Goal: Task Accomplishment & Management: Complete application form

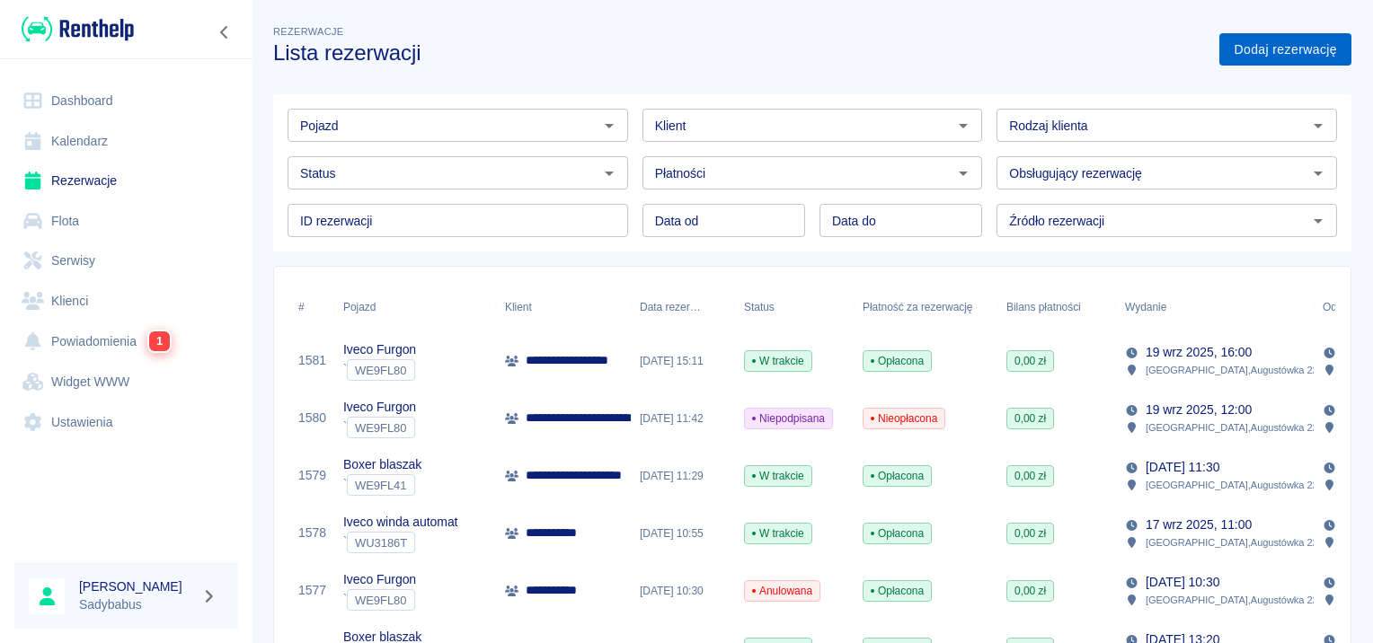
click at [1248, 59] on link "Dodaj rezerwację" at bounding box center [1285, 49] width 132 height 33
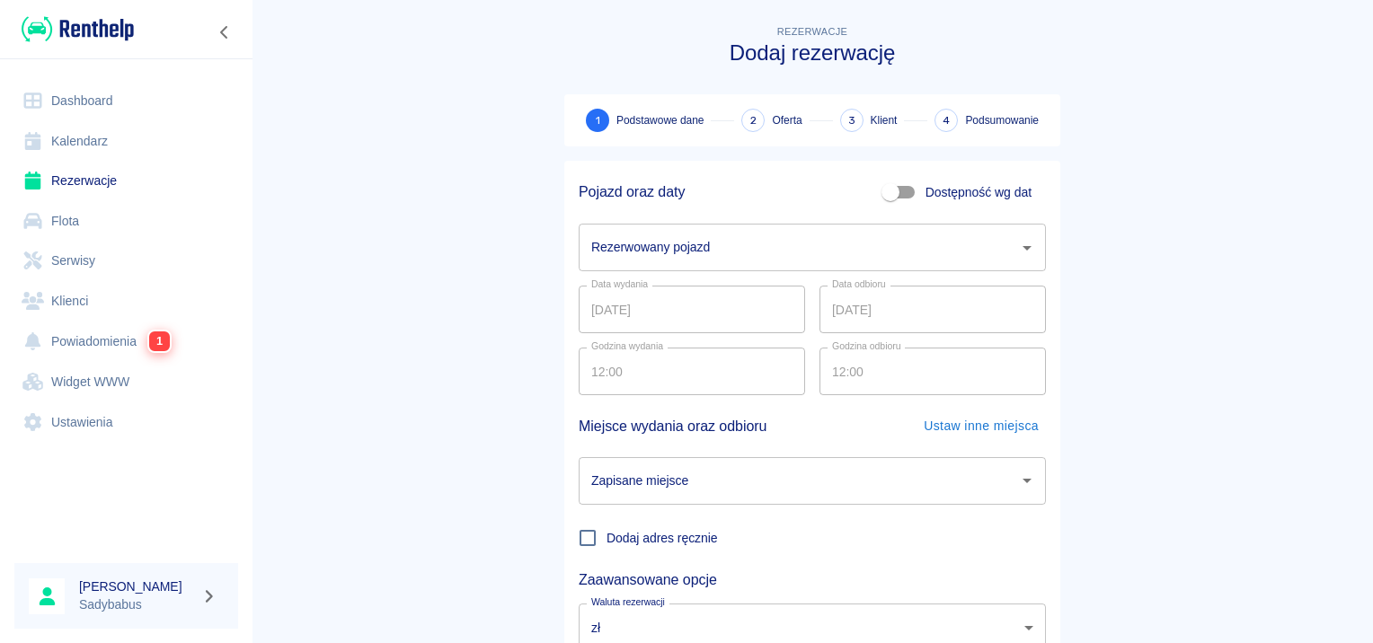
click at [697, 244] on input "Rezerwowany pojazd" at bounding box center [799, 247] width 424 height 31
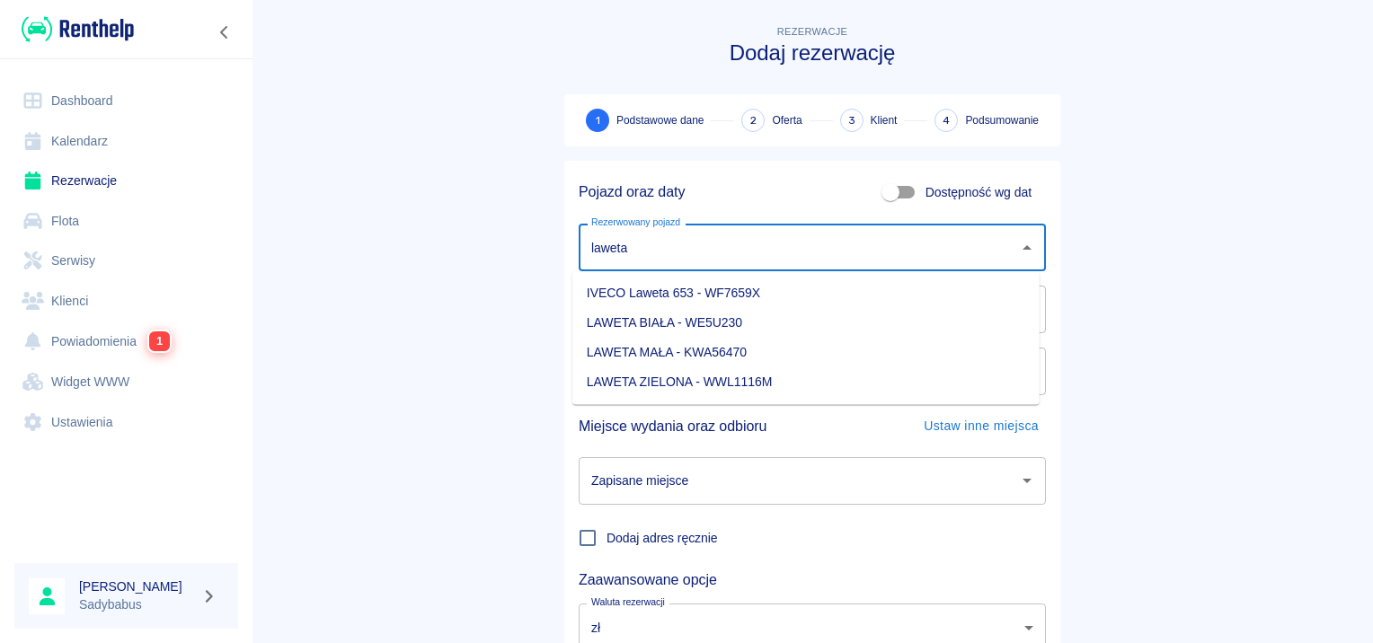
click at [746, 295] on li "IVECO Laweta 653 - WF7659X" at bounding box center [805, 294] width 467 height 30
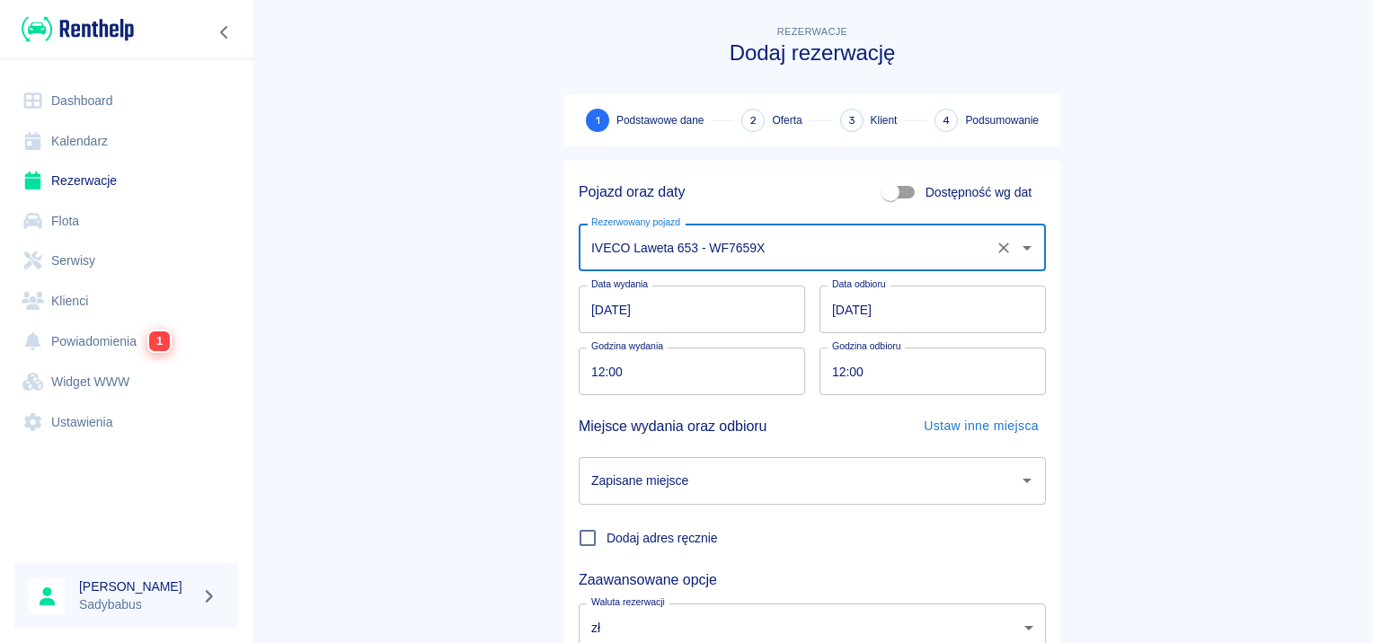
type input "IVECO Laweta 653 - WF7659X"
click at [851, 312] on input "[DATE]" at bounding box center [932, 310] width 226 height 48
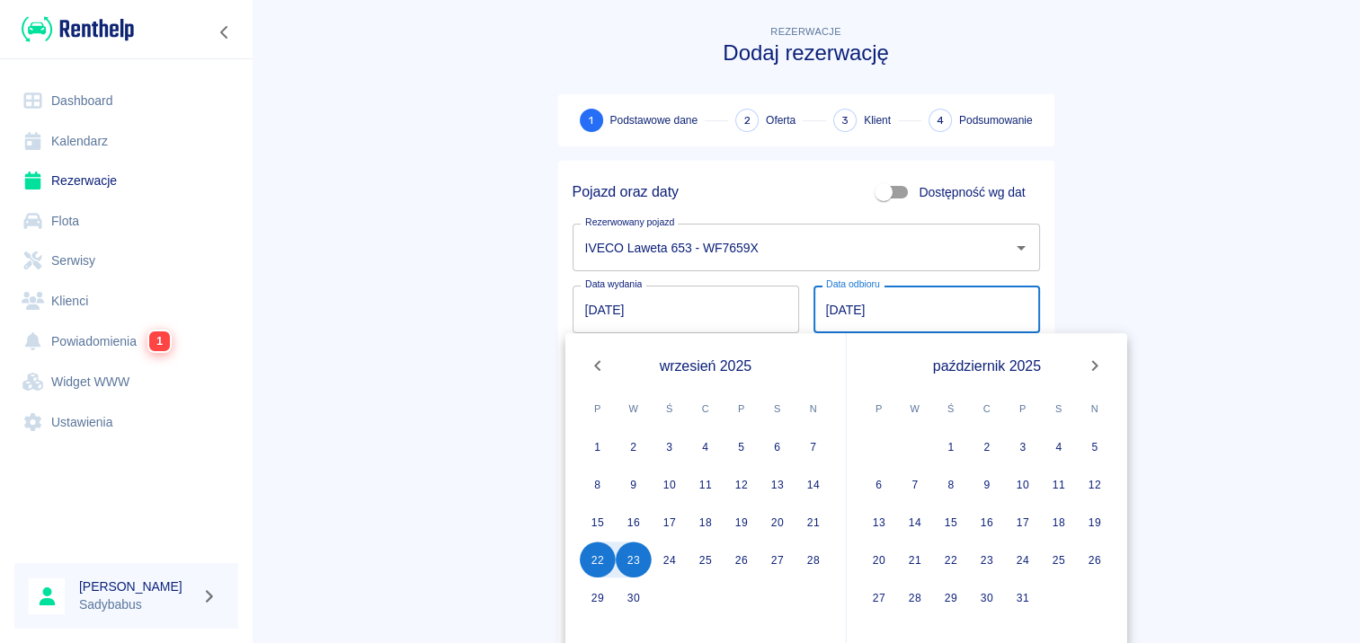
click at [829, 295] on input "[DATE]" at bounding box center [926, 310] width 226 height 48
click at [661, 563] on button "24" at bounding box center [669, 560] width 36 height 36
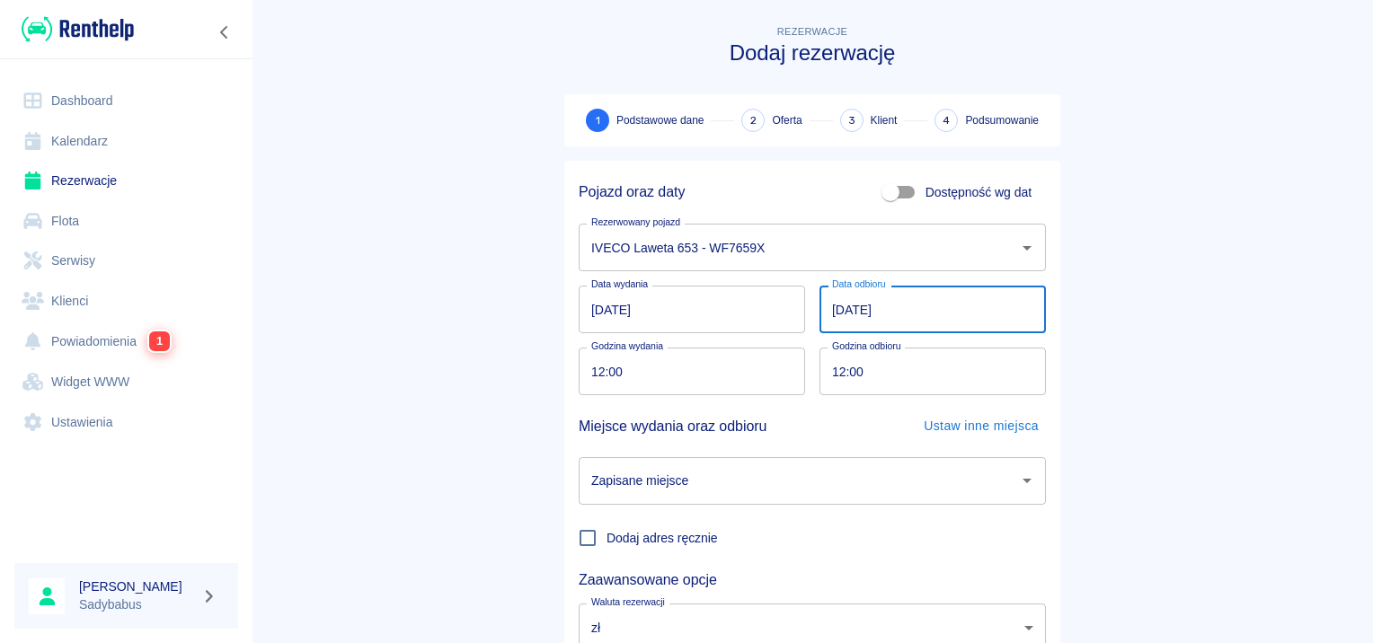
click at [834, 299] on input "[DATE]" at bounding box center [932, 310] width 226 height 48
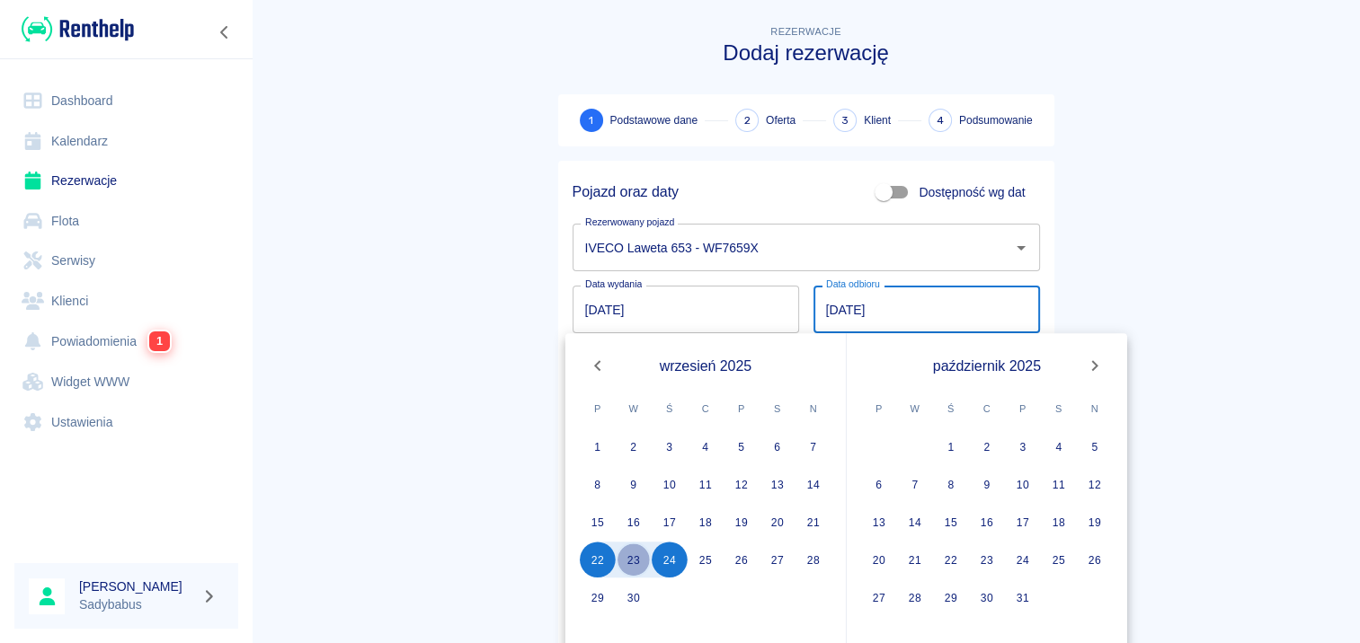
click at [633, 559] on button "23" at bounding box center [634, 560] width 36 height 36
type input "[DATE]"
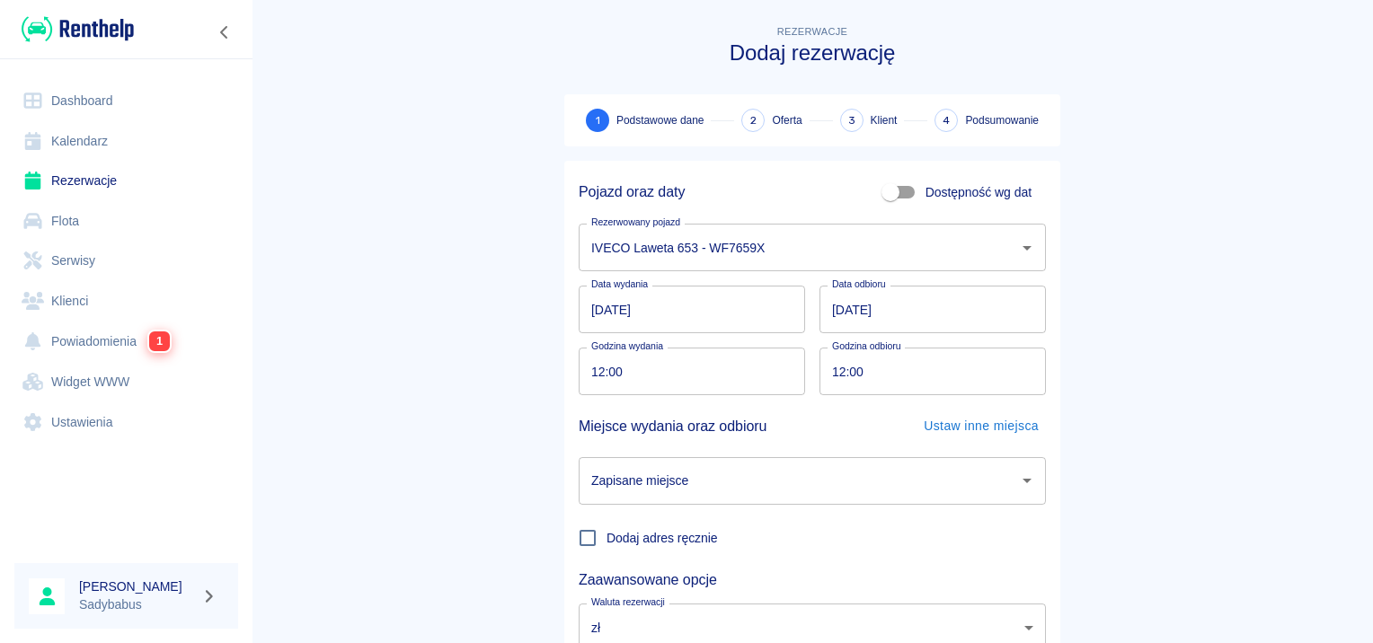
click at [647, 492] on input "Zapisane miejsce" at bounding box center [799, 480] width 424 height 31
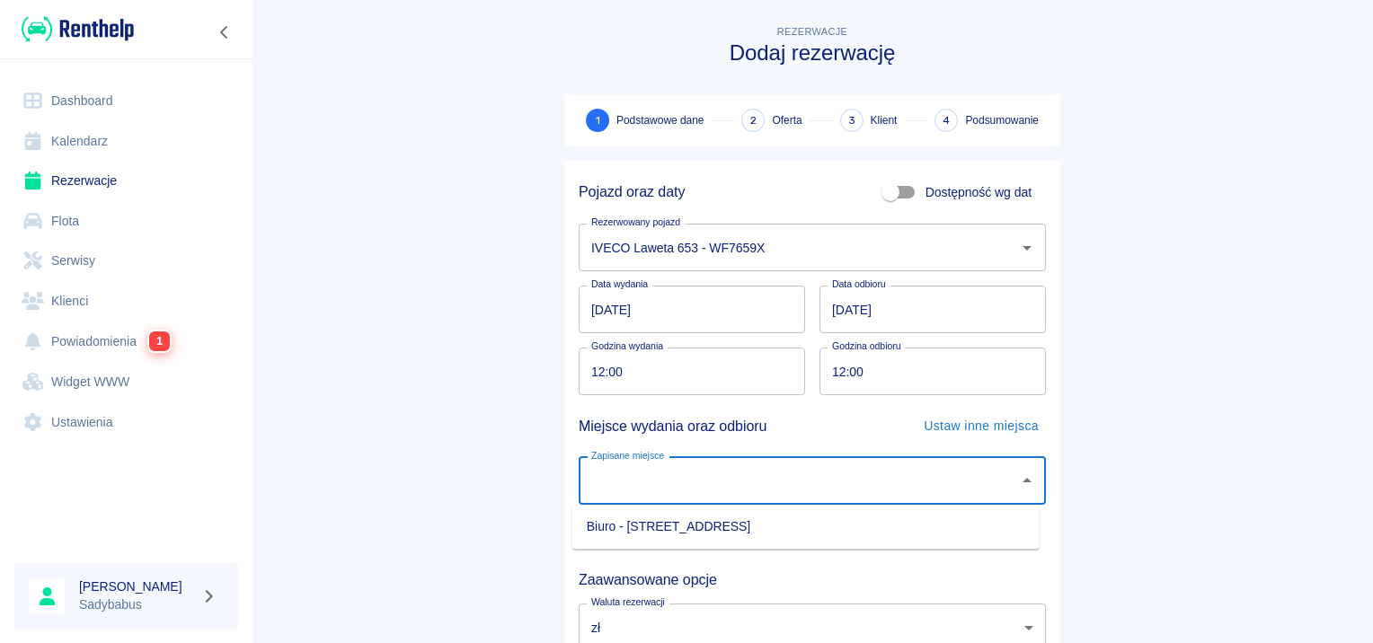
click at [653, 522] on li "Biuro - [STREET_ADDRESS]" at bounding box center [805, 527] width 467 height 30
type input "Biuro - [STREET_ADDRESS]"
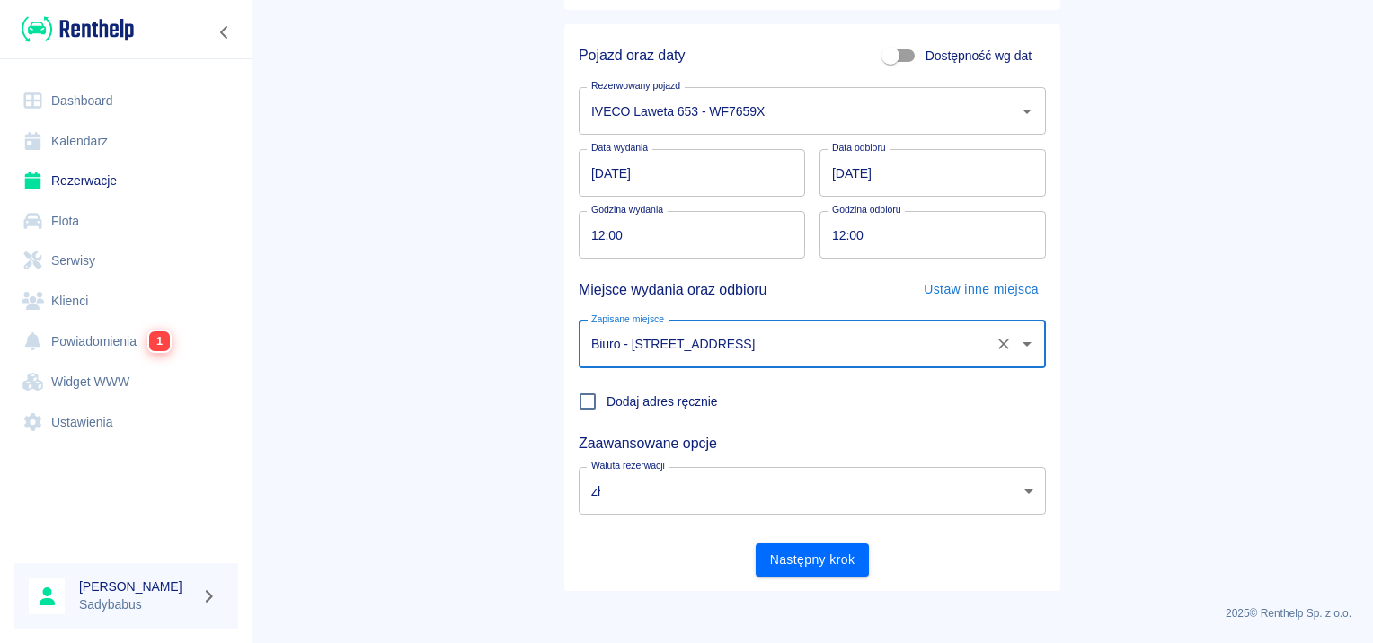
click at [841, 579] on div "Pojazd oraz daty Dostępność wg dat Rezerwowany pojazd IVECO Laweta 653 - WF7659…" at bounding box center [812, 307] width 496 height 567
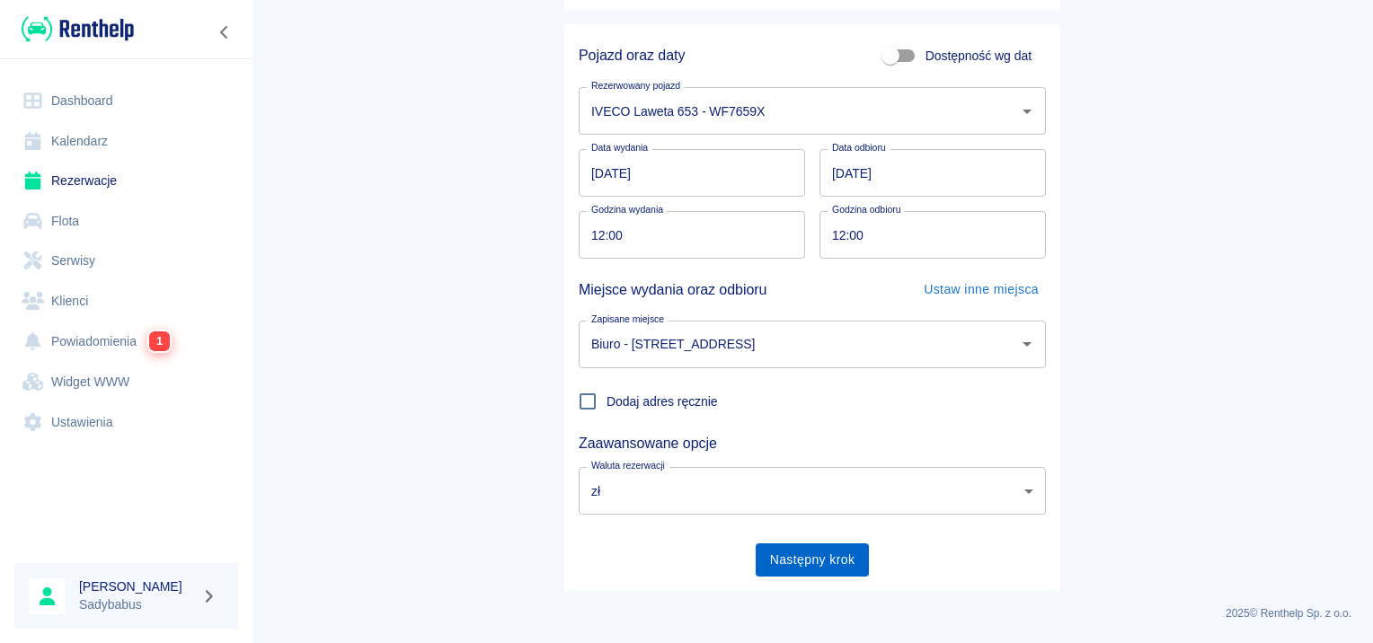
click at [821, 562] on button "Następny krok" at bounding box center [813, 560] width 114 height 33
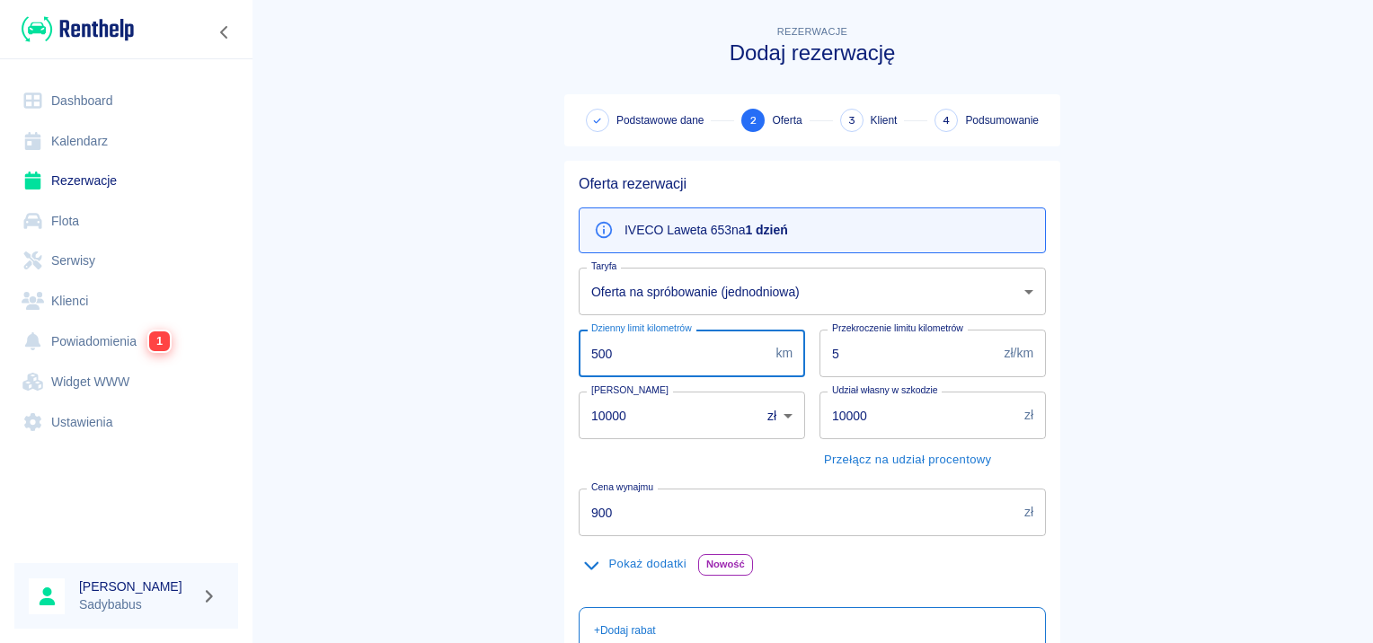
drag, startPoint x: 650, startPoint y: 357, endPoint x: 0, endPoint y: 337, distance: 650.0
click at [0, 338] on html "Używamy plików Cookies, by zapewnić Ci najlepsze możliwe doświadczenie. Aby dow…" at bounding box center [686, 321] width 1373 height 643
type input "300"
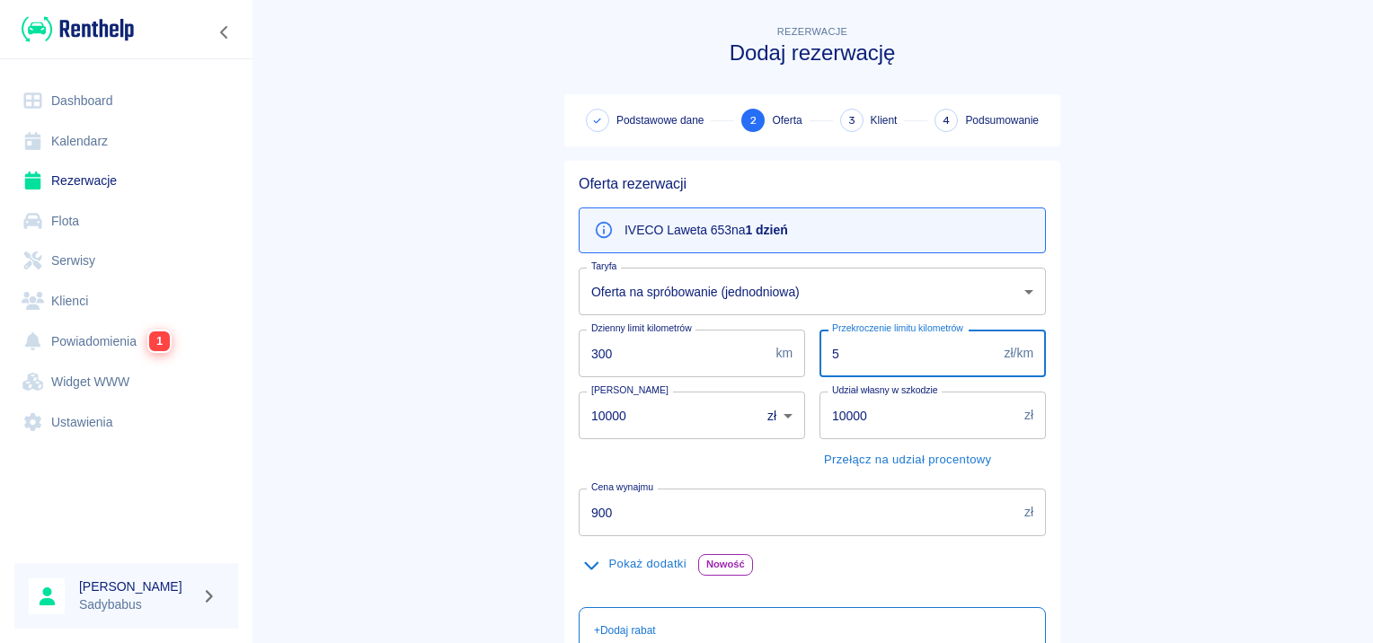
click at [883, 341] on input "5" at bounding box center [908, 354] width 178 height 48
type input "0.5"
click at [635, 403] on input "10000" at bounding box center [663, 416] width 169 height 48
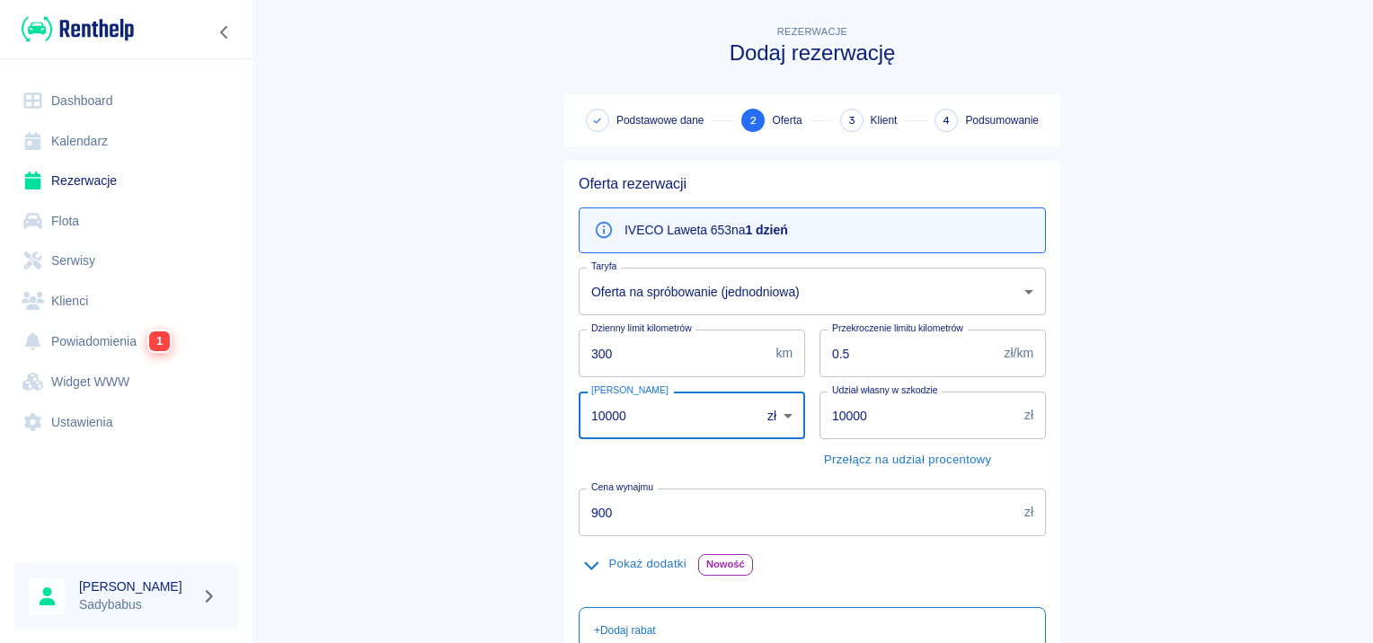
click at [635, 403] on input "10000" at bounding box center [663, 416] width 169 height 48
type input "1500"
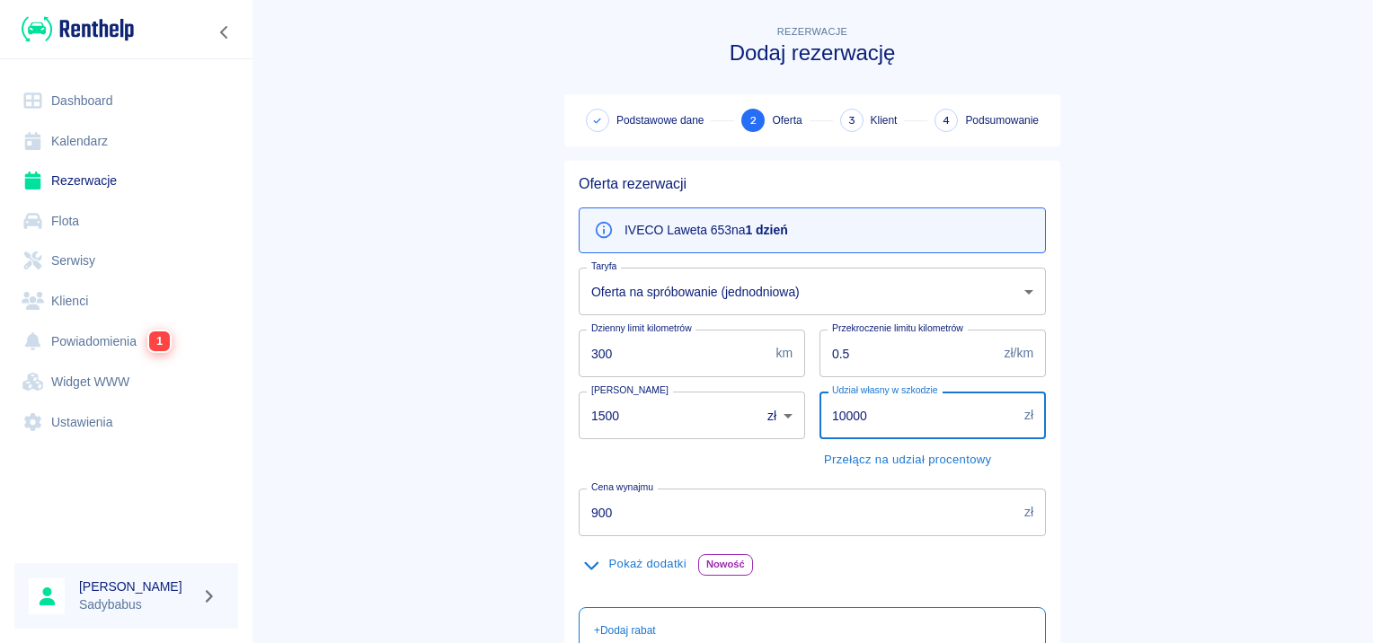
drag, startPoint x: 896, startPoint y: 412, endPoint x: 385, endPoint y: 455, distance: 513.1
click at [385, 455] on main "Rezerwacje Dodaj rezerwację Podstawowe dane 2 Oferta 3 Klient 4 Podsumowanie Of…" at bounding box center [812, 467] width 1121 height 891
type input "8"
type input "500"
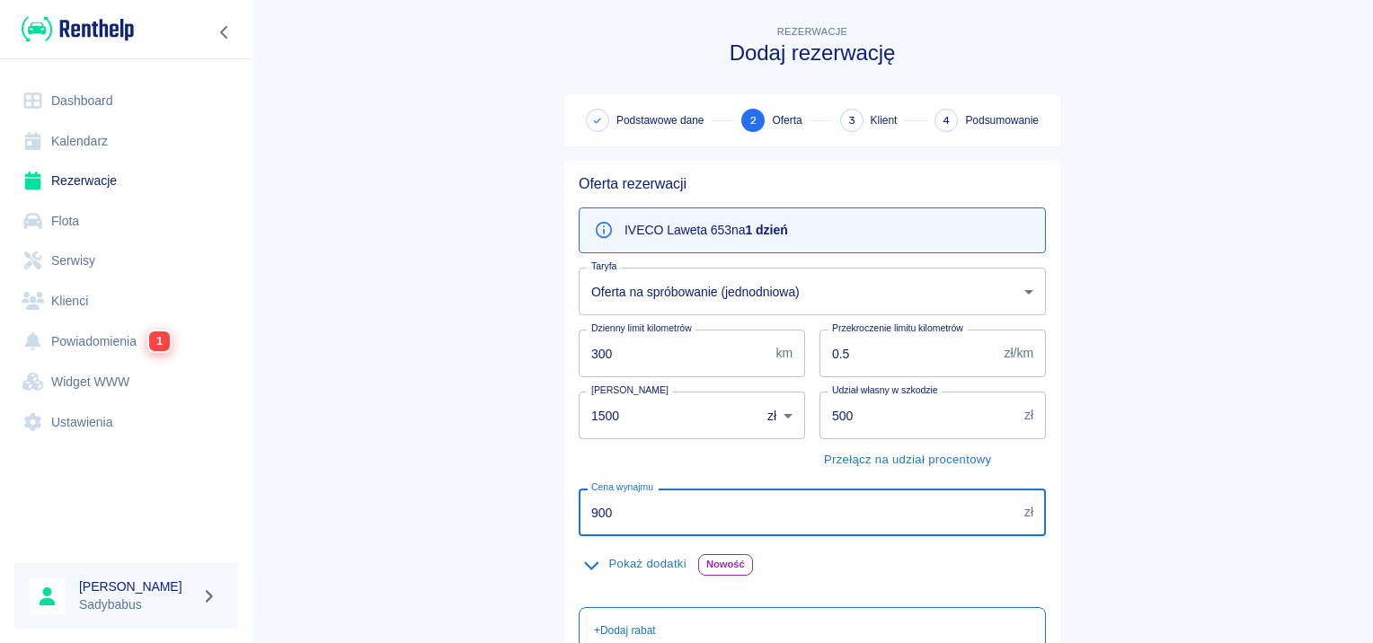
click at [694, 491] on input "900" at bounding box center [798, 513] width 438 height 48
type input "399"
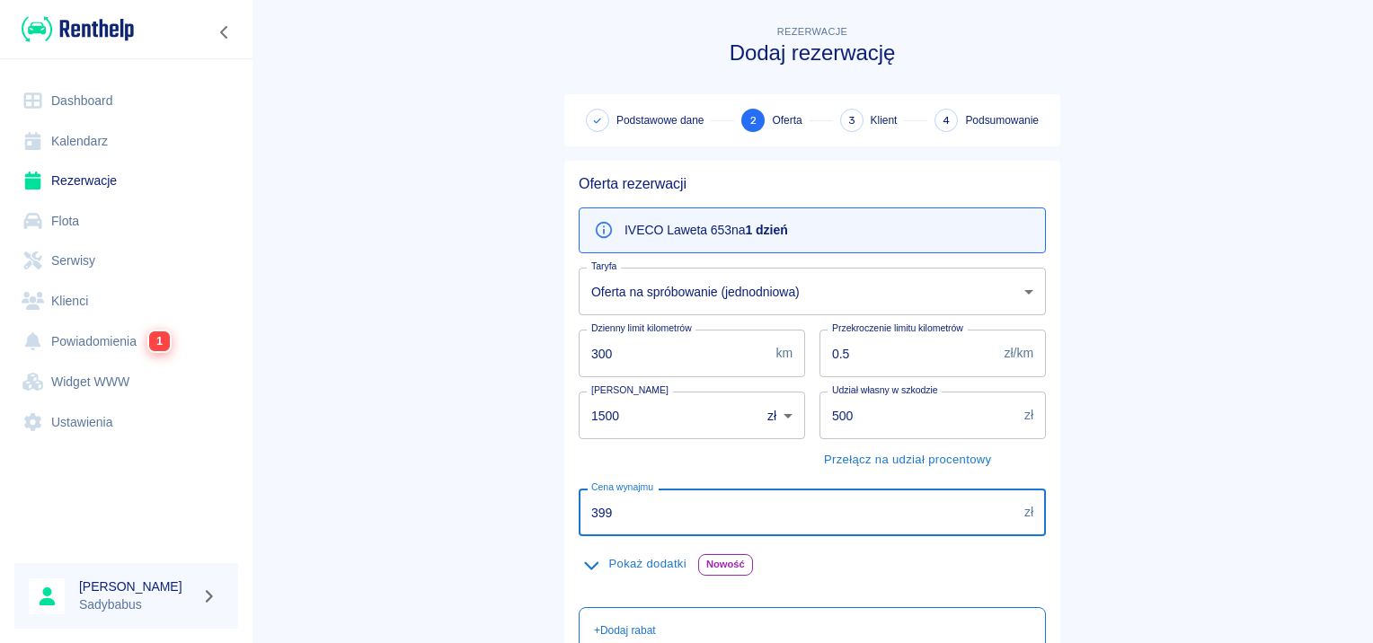
drag, startPoint x: 633, startPoint y: 507, endPoint x: 390, endPoint y: 527, distance: 243.5
click at [390, 527] on main "Rezerwacje Dodaj rezerwację Podstawowe dane 2 Oferta 3 Klient 4 Podsumowanie Of…" at bounding box center [812, 467] width 1121 height 891
click at [1193, 347] on main "Rezerwacje Dodaj rezerwację Podstawowe dane 2 Oferta 3 Klient 4 Podsumowanie Of…" at bounding box center [812, 467] width 1121 height 891
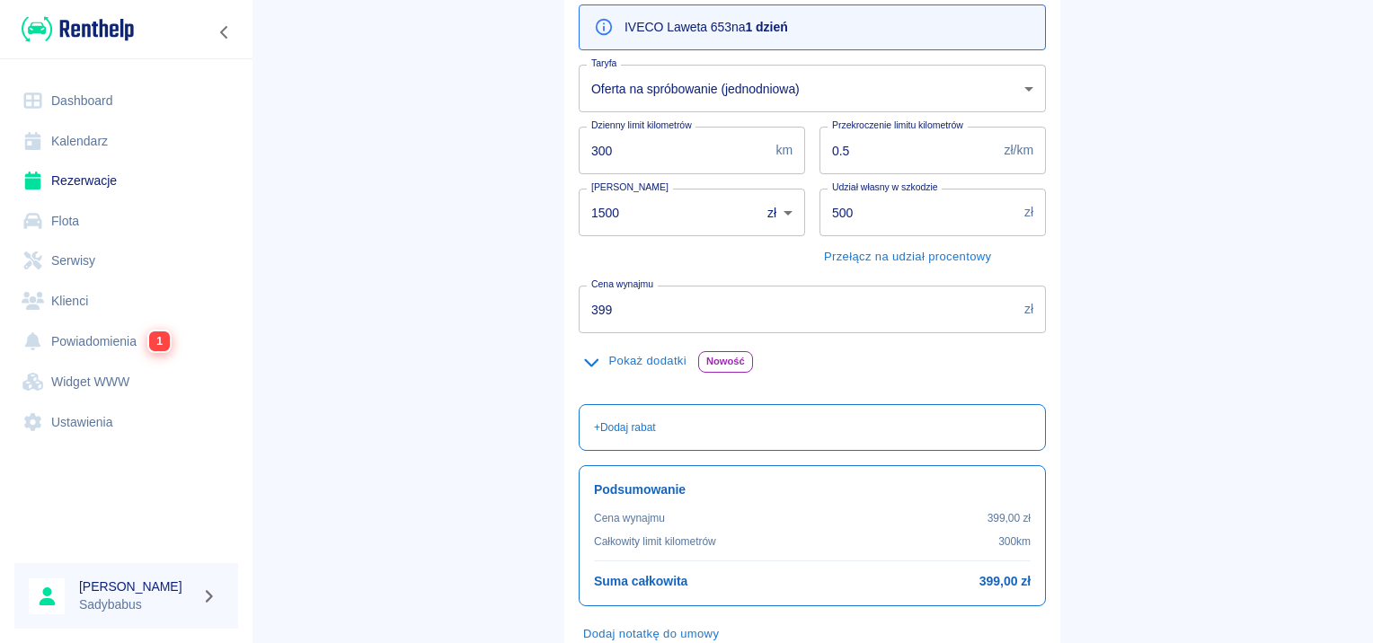
scroll to position [320, 0]
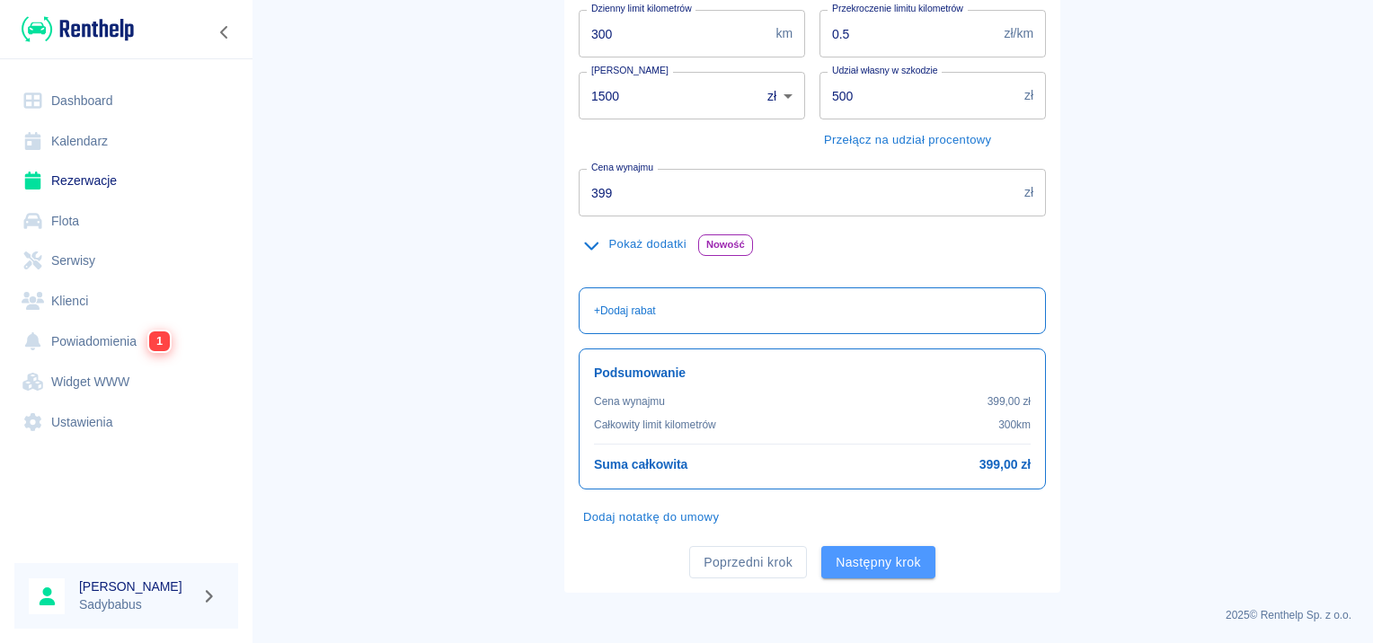
drag, startPoint x: 863, startPoint y: 570, endPoint x: 900, endPoint y: 629, distance: 70.3
click at [863, 567] on button "Następny krok" at bounding box center [878, 562] width 114 height 33
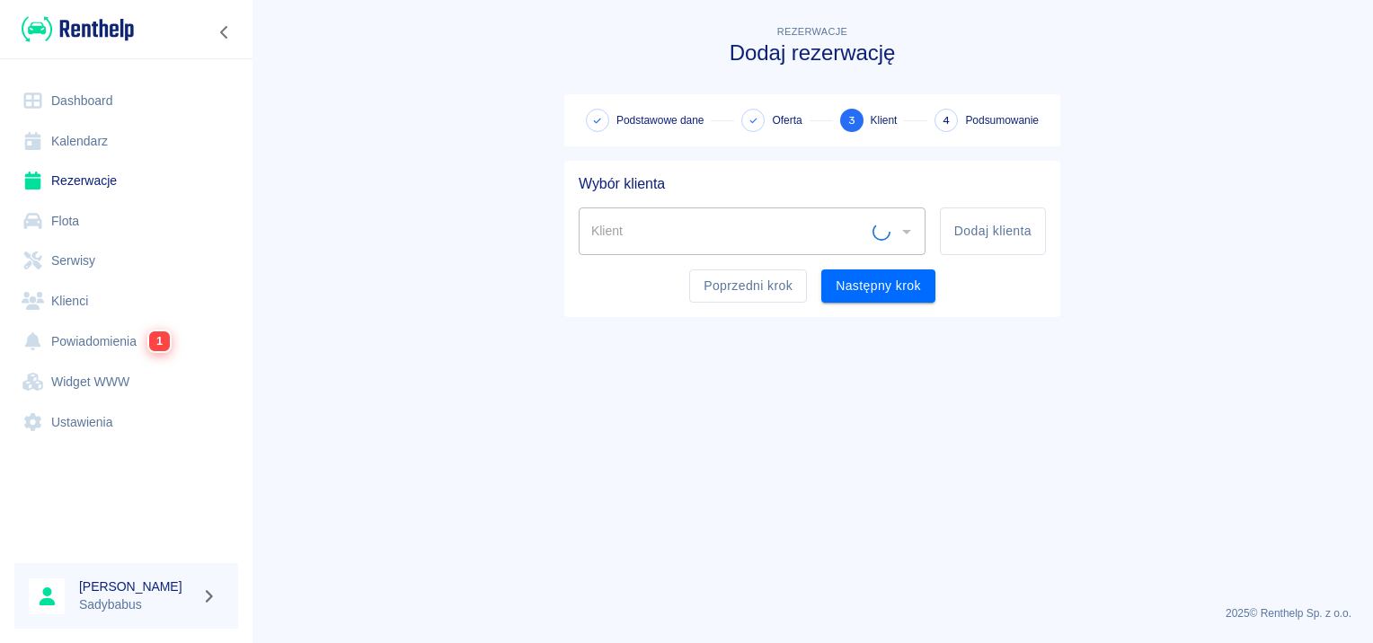
click at [660, 197] on div "Klient Klient Dodaj klienta" at bounding box center [805, 224] width 482 height 62
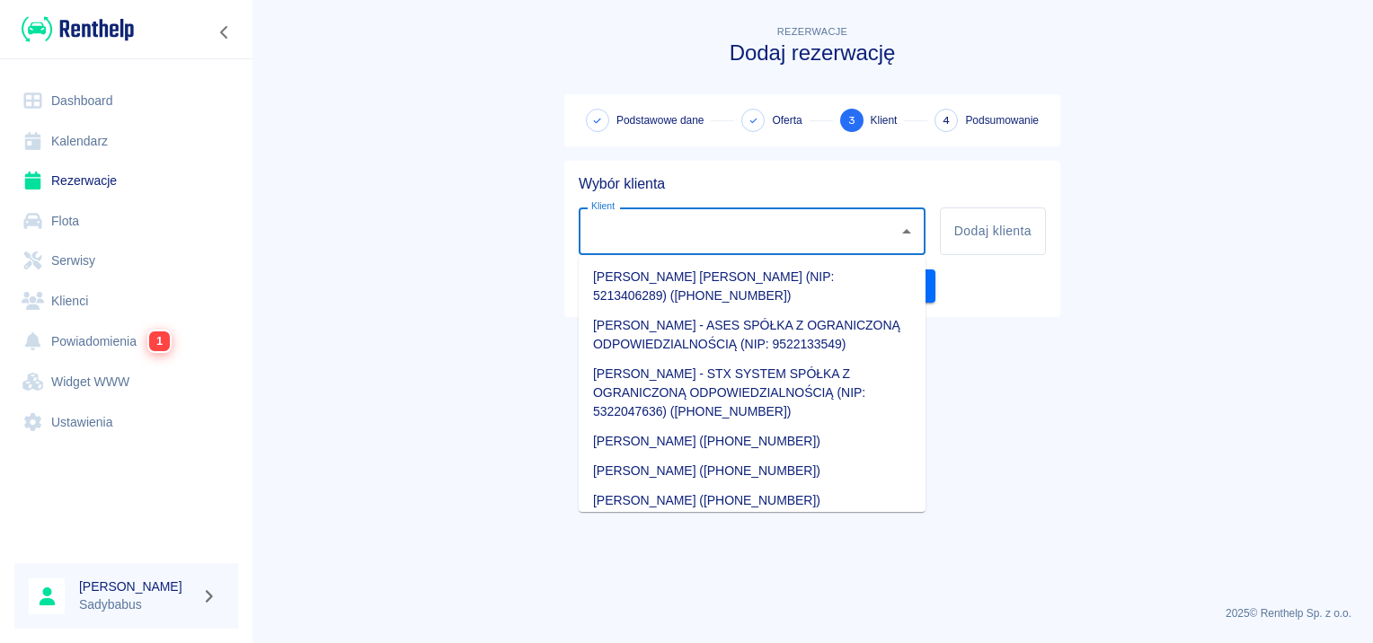
click at [661, 221] on input "Klient" at bounding box center [739, 231] width 304 height 31
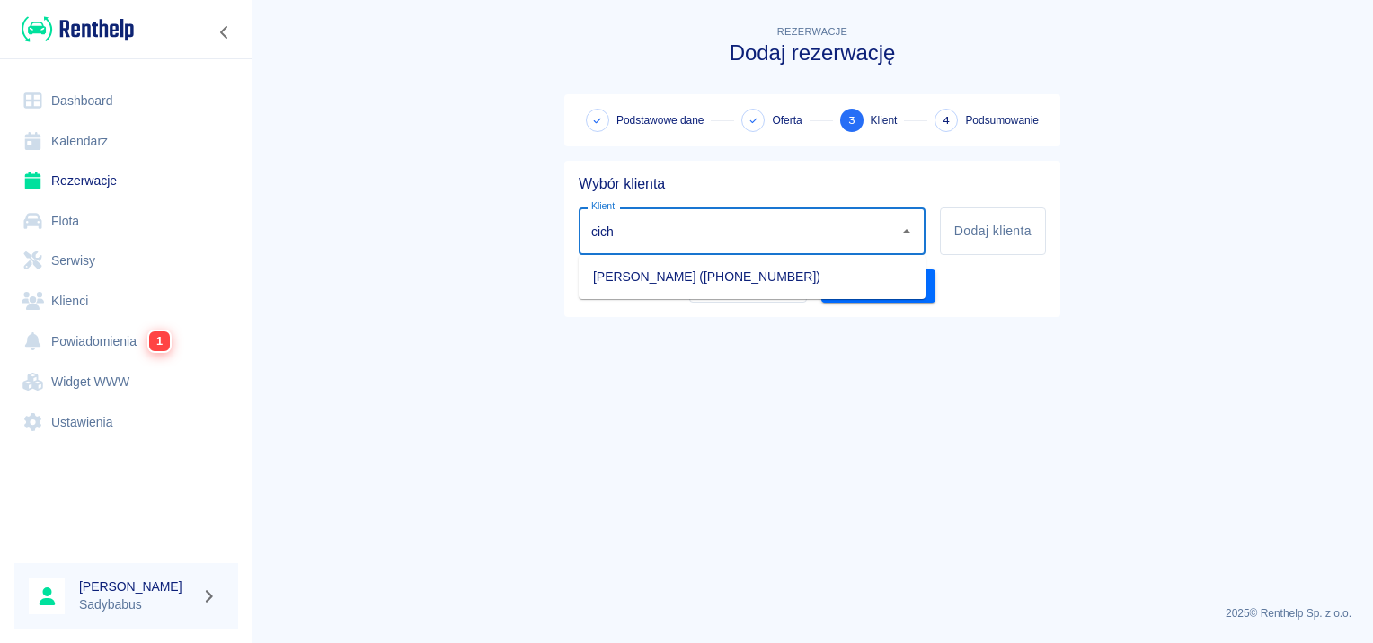
click at [758, 269] on li "[PERSON_NAME] ([PHONE_NUMBER])" at bounding box center [752, 277] width 347 height 30
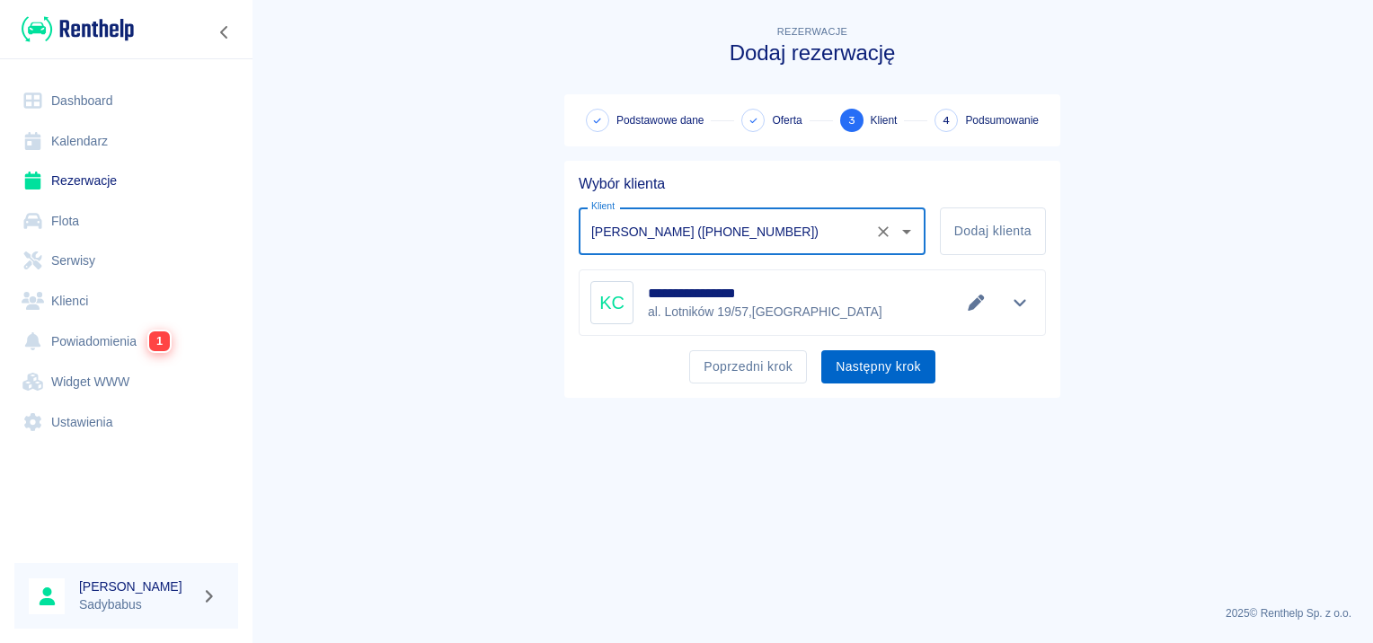
type input "[PERSON_NAME] ([PHONE_NUMBER])"
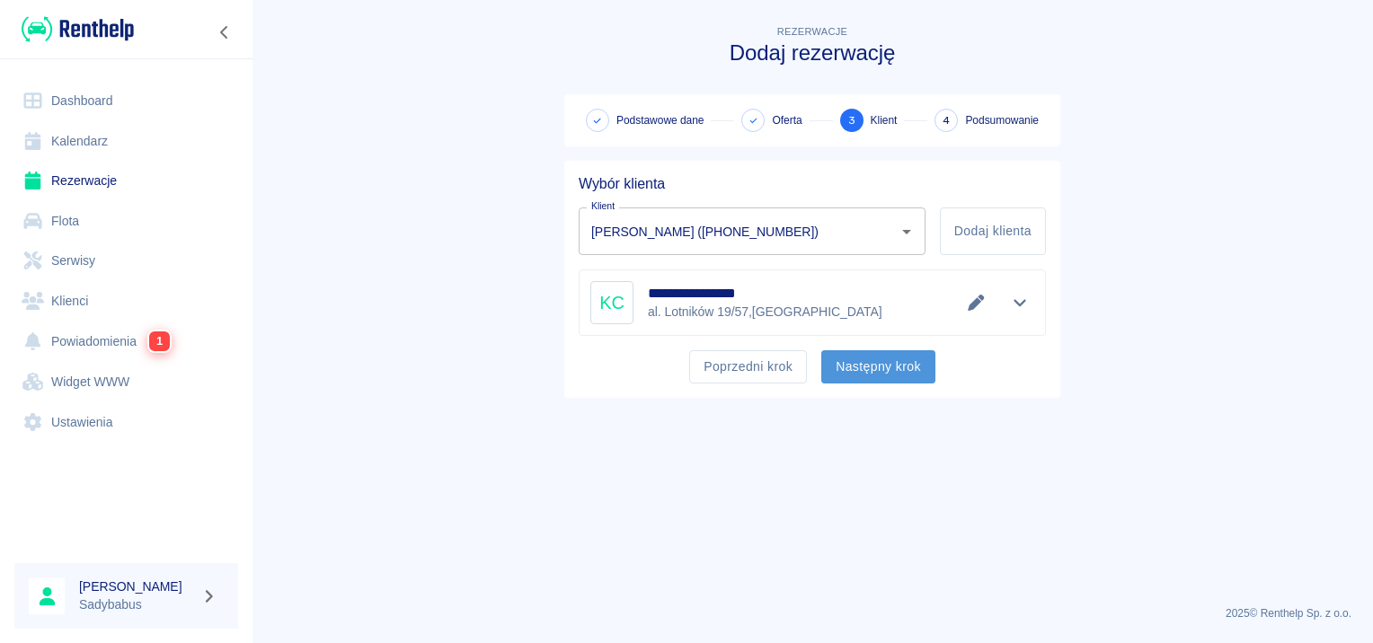
click at [879, 377] on button "Następny krok" at bounding box center [878, 366] width 114 height 33
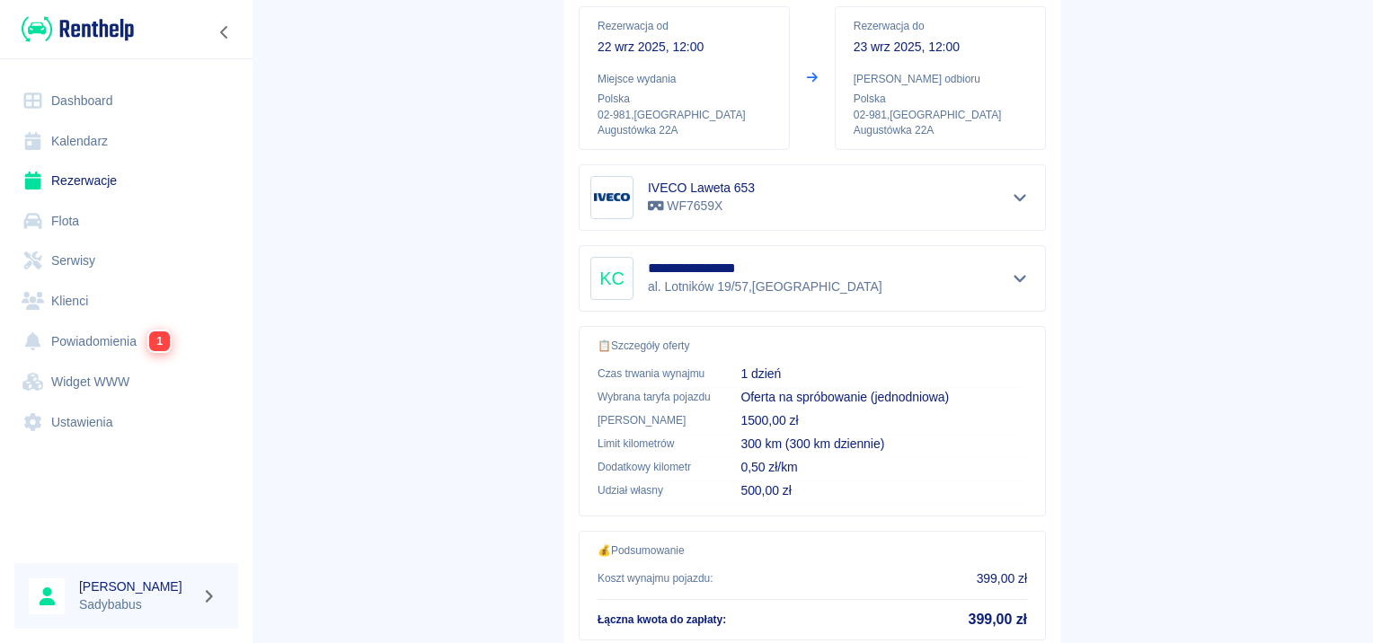
scroll to position [323, 0]
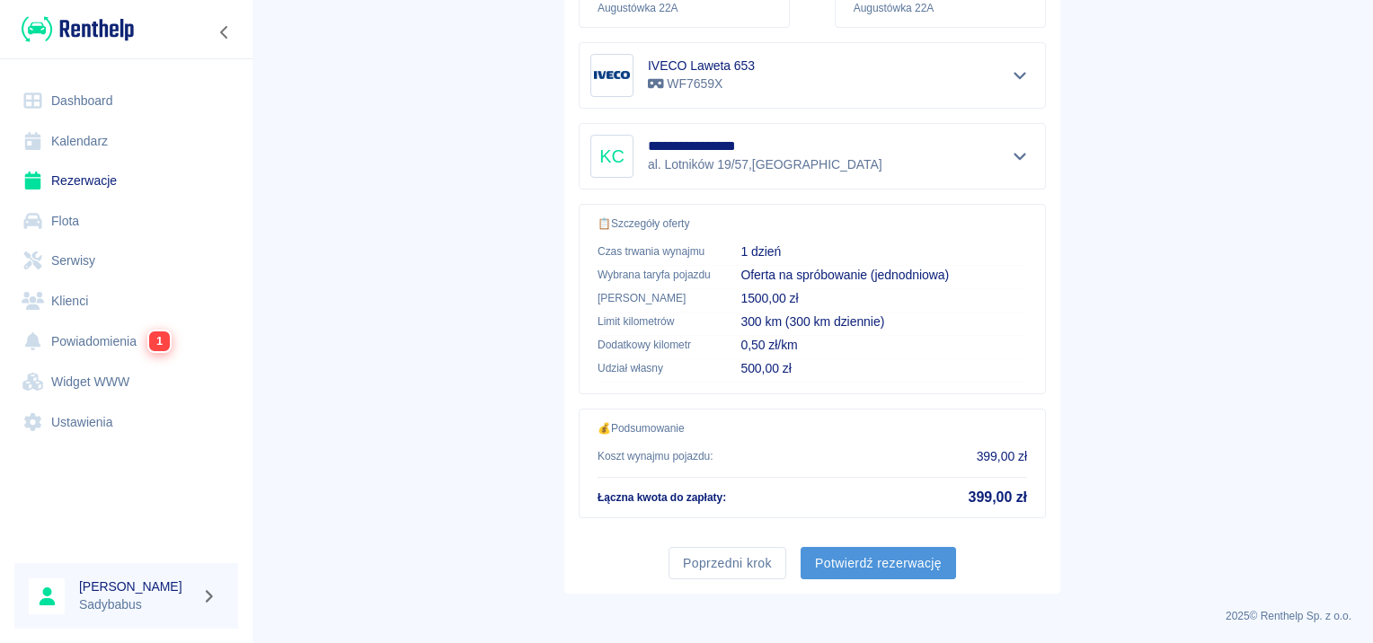
click at [825, 565] on button "Potwierdź rezerwację" at bounding box center [878, 563] width 155 height 33
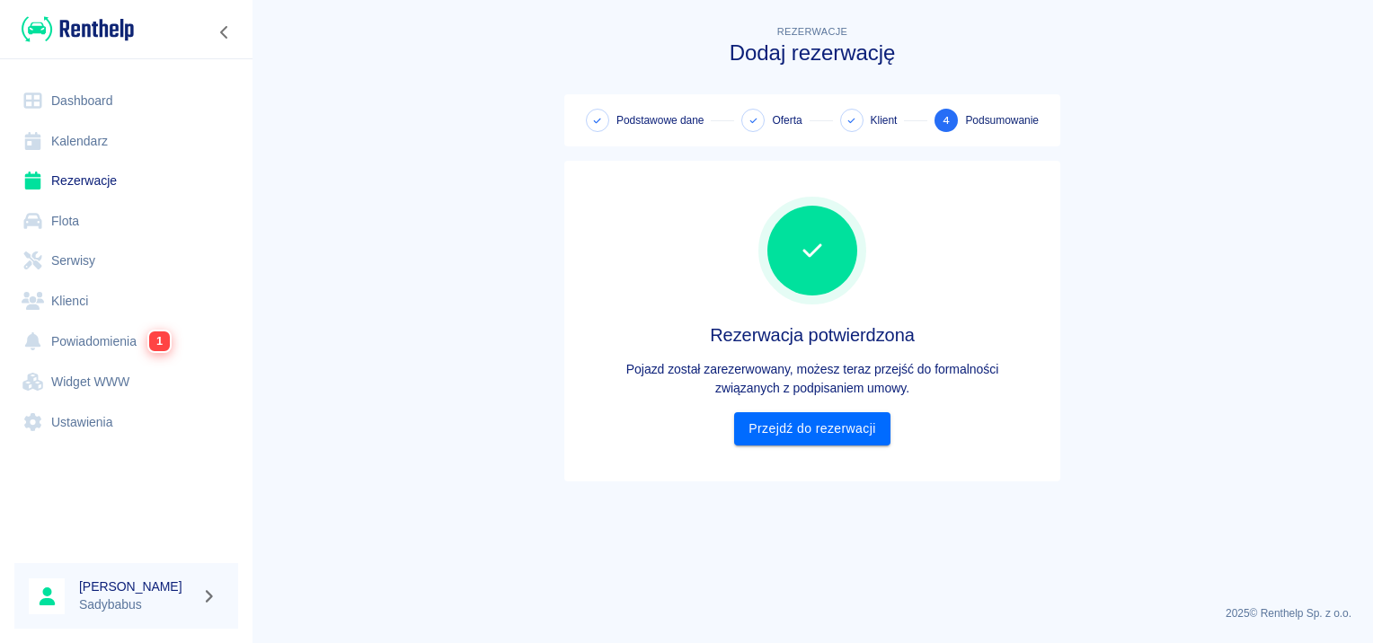
scroll to position [0, 0]
click at [846, 436] on link "Przejdź do rezerwacji" at bounding box center [811, 428] width 155 height 33
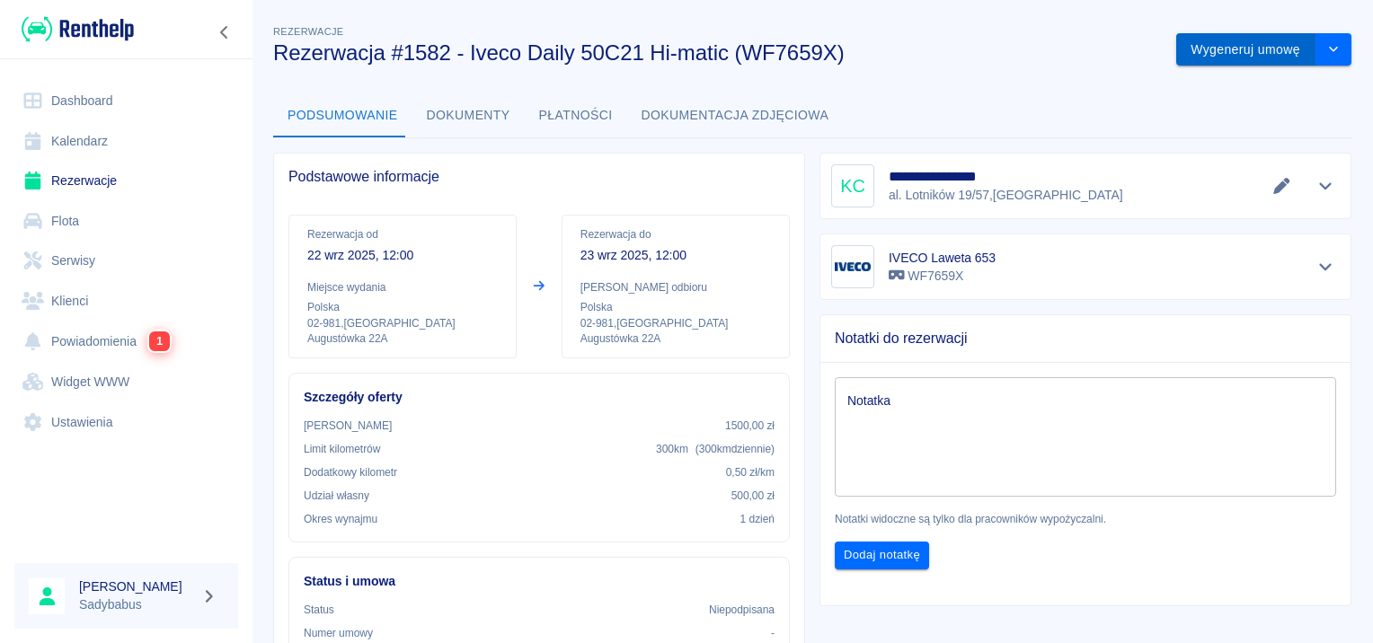
click at [1190, 43] on button "Wygeneruj umowę" at bounding box center [1245, 49] width 139 height 33
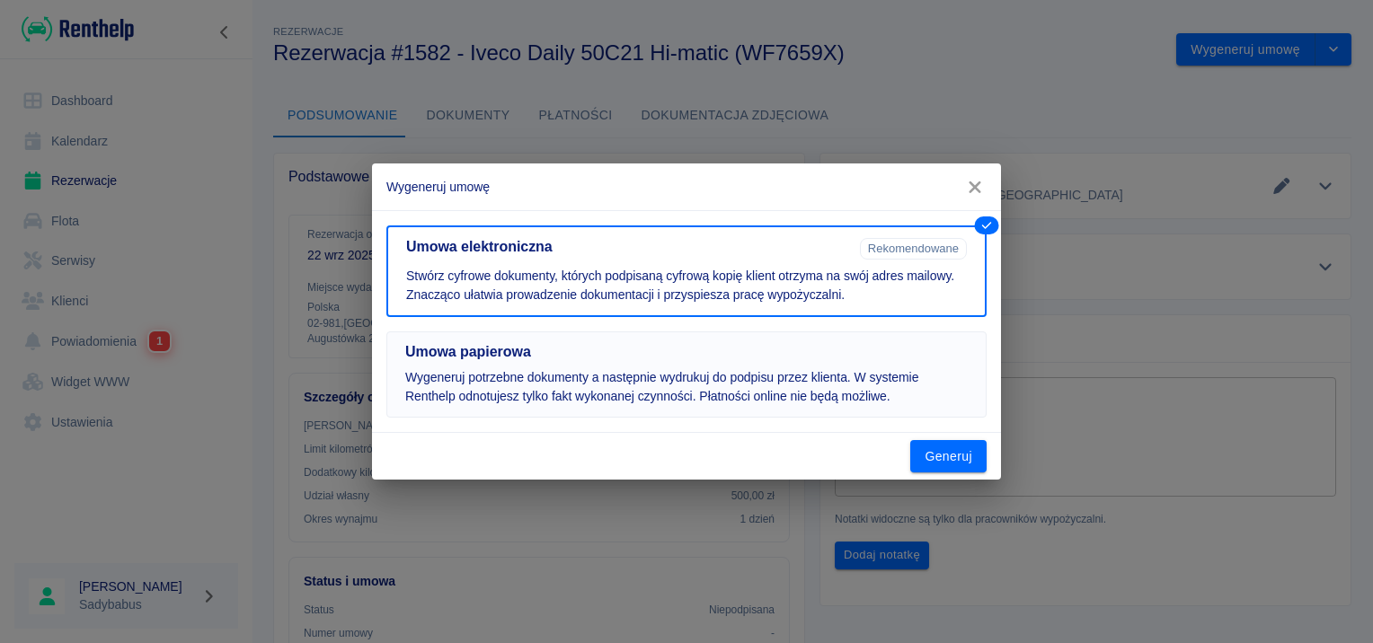
click at [537, 358] on h5 "Umowa papierowa" at bounding box center [686, 352] width 563 height 18
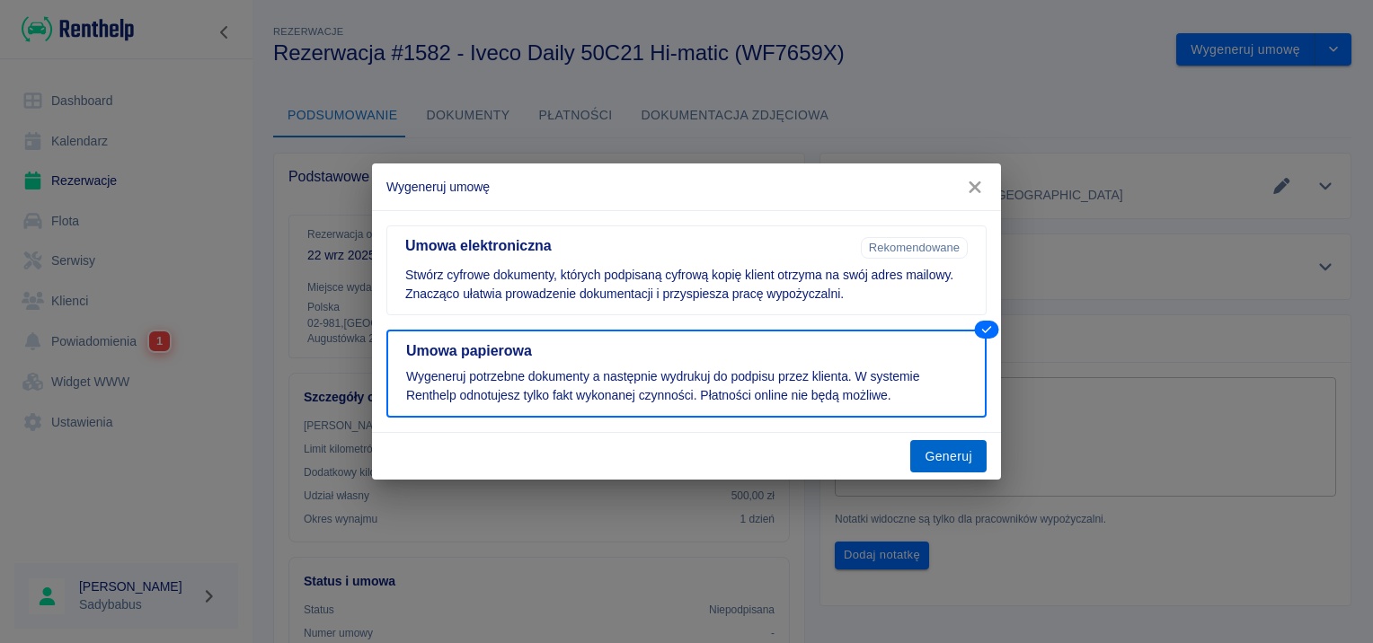
click at [976, 455] on button "Generuj" at bounding box center [948, 456] width 76 height 33
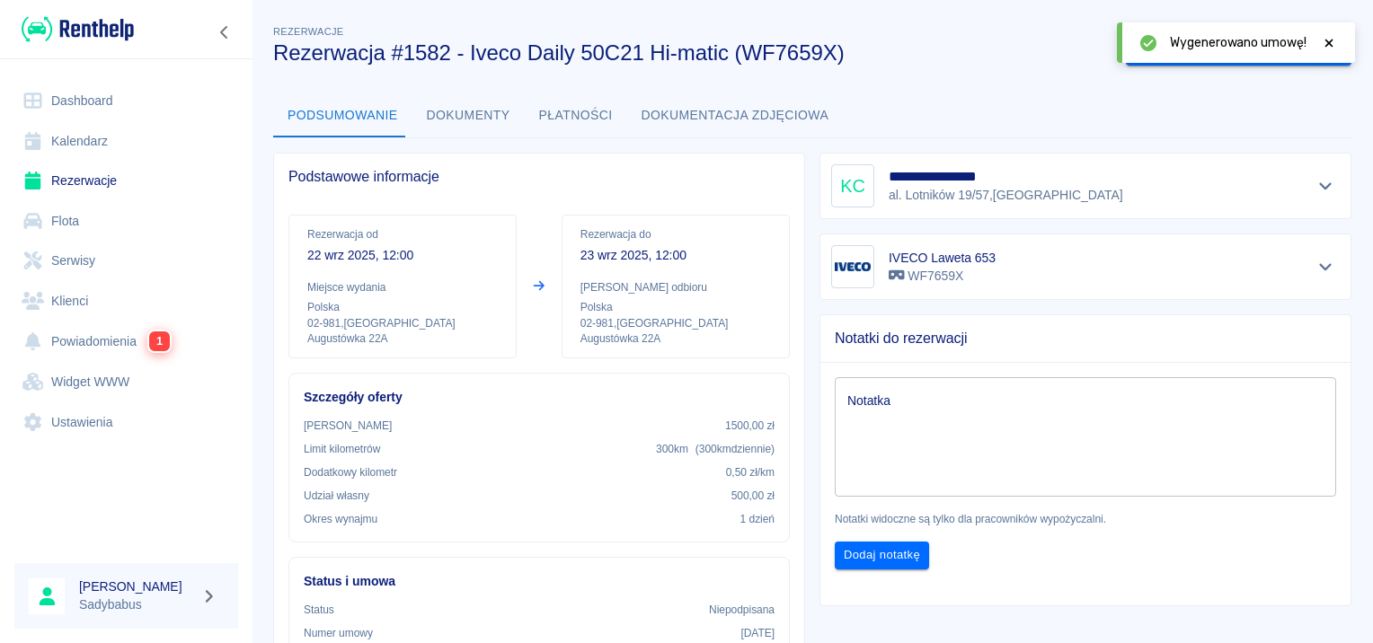
click at [1332, 40] on icon at bounding box center [1329, 43] width 8 height 8
click at [1227, 37] on button "Oznacz: umowa podpisana" at bounding box center [1221, 49] width 190 height 33
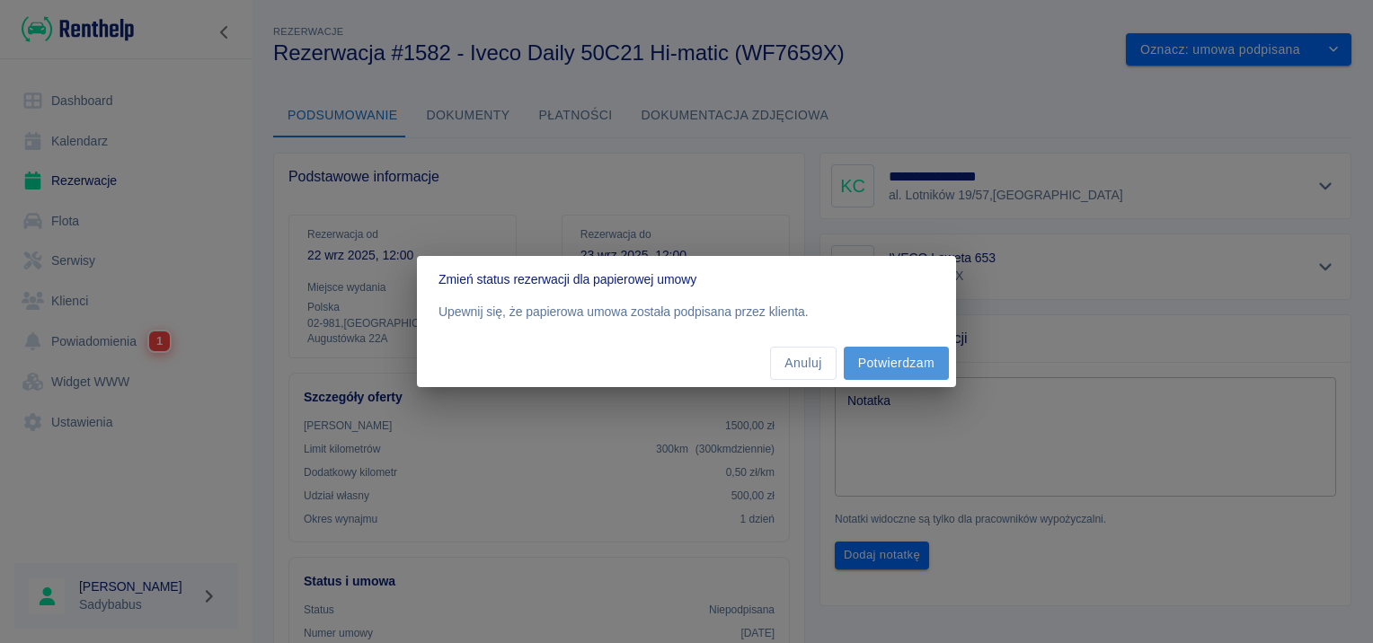
click at [927, 353] on button "Potwierdzam" at bounding box center [896, 363] width 105 height 33
